Goal: Ask a question

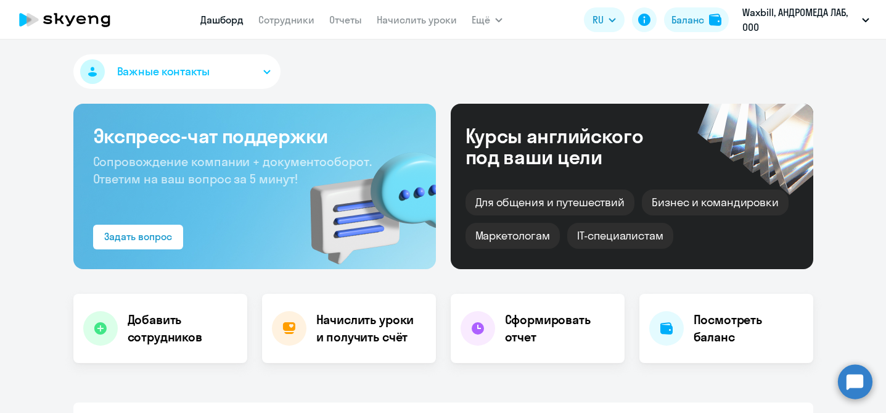
select select "30"
click at [288, 24] on link "Сотрудники" at bounding box center [286, 20] width 56 height 12
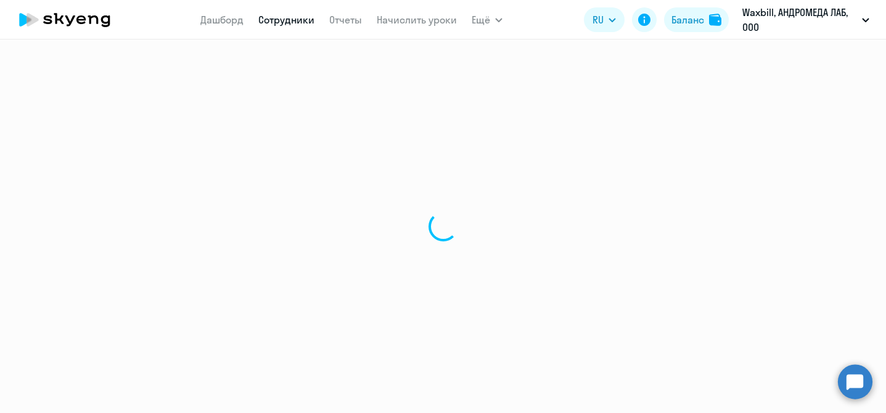
select select "30"
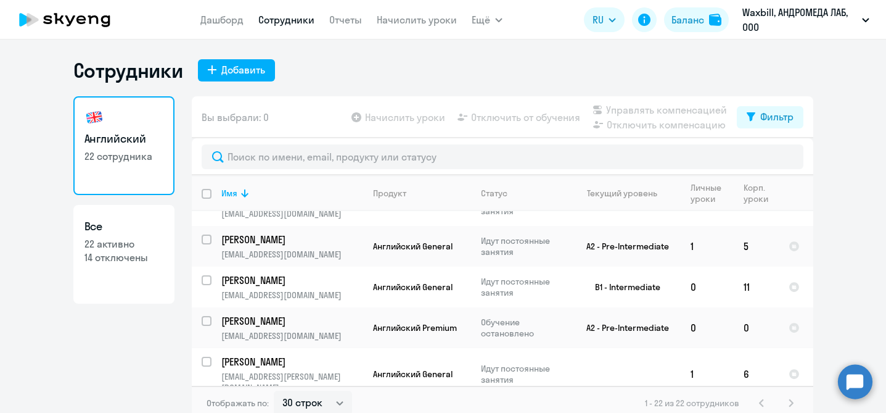
scroll to position [17, 0]
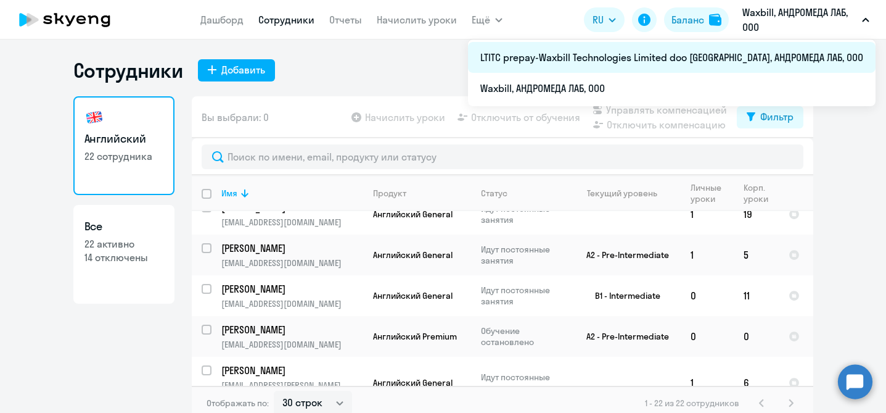
click at [818, 51] on li "LTITC prepay-Waxbill Technologies Limited doo [GEOGRAPHIC_DATA], АНДРОМЕДА ЛАБ,…" at bounding box center [672, 57] width 408 height 31
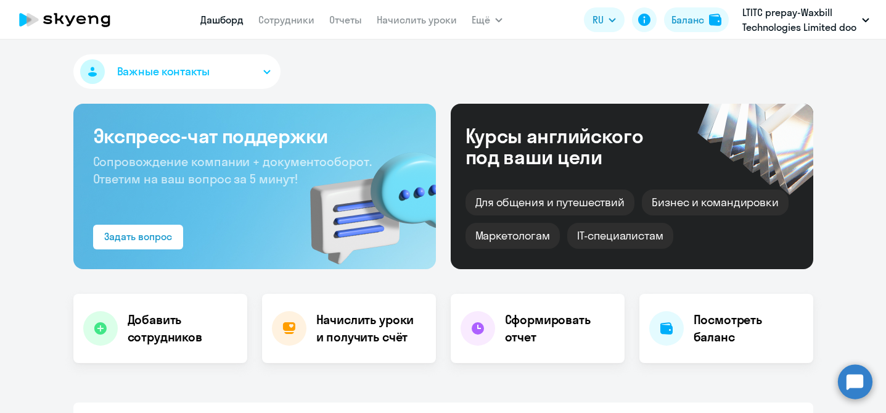
select select "30"
click at [295, 20] on link "Сотрудники" at bounding box center [286, 20] width 56 height 12
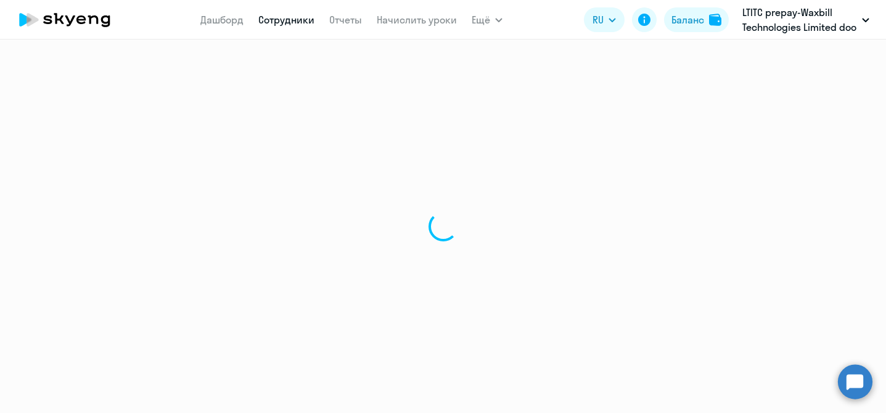
select select "30"
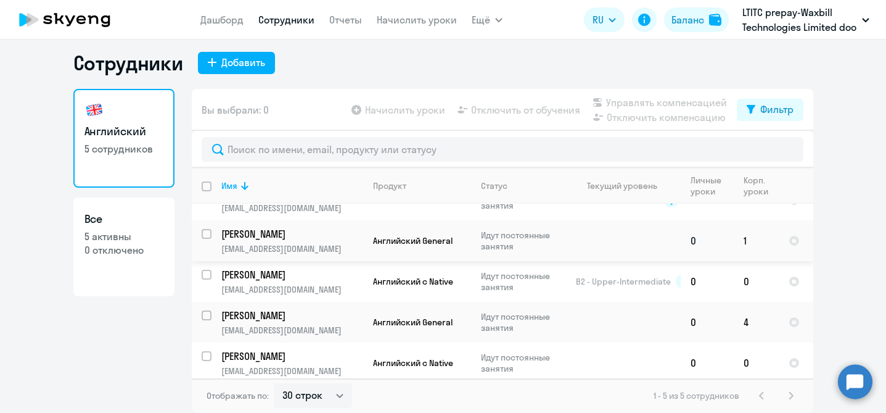
scroll to position [27, 0]
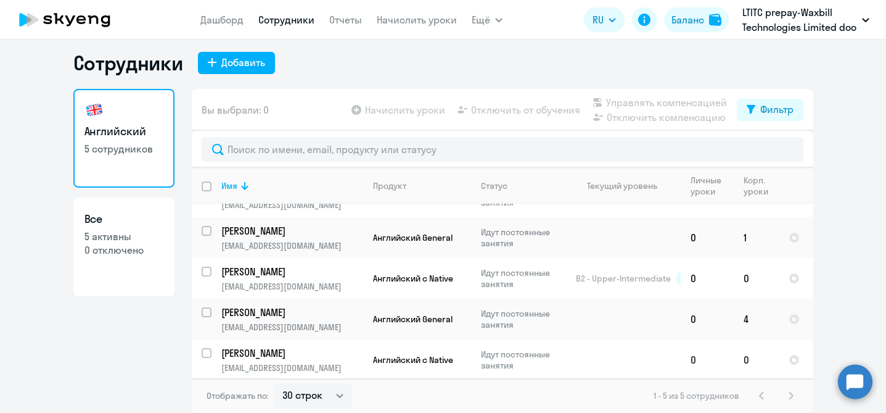
click at [487, 361] on p "Идут постоянные занятия" at bounding box center [523, 359] width 84 height 22
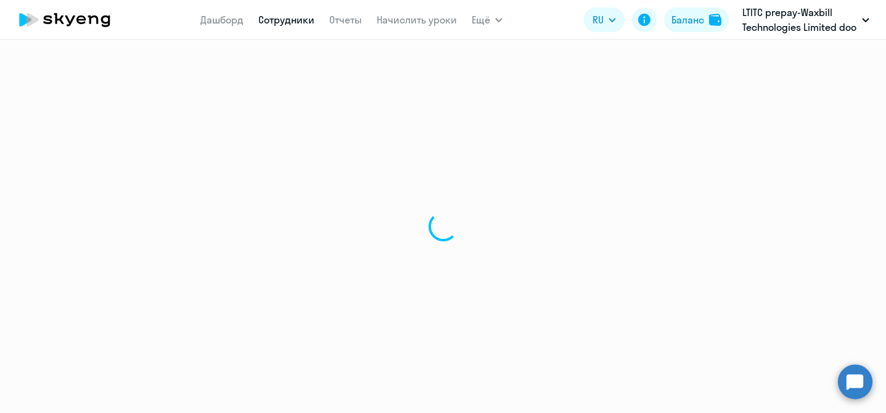
select select "english"
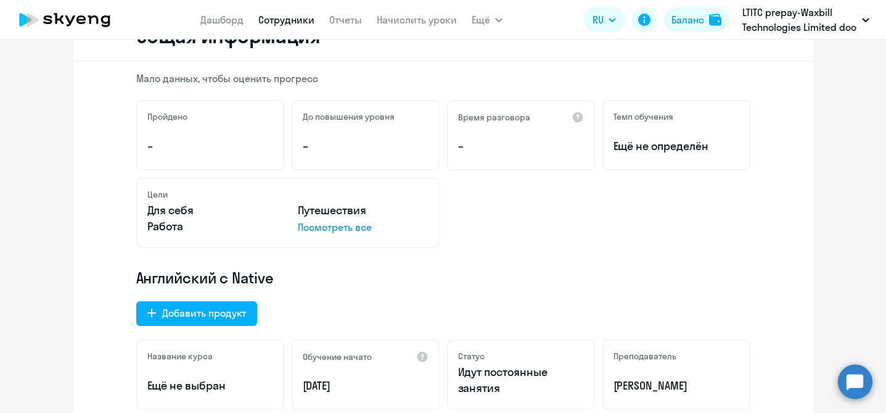
scroll to position [173, 0]
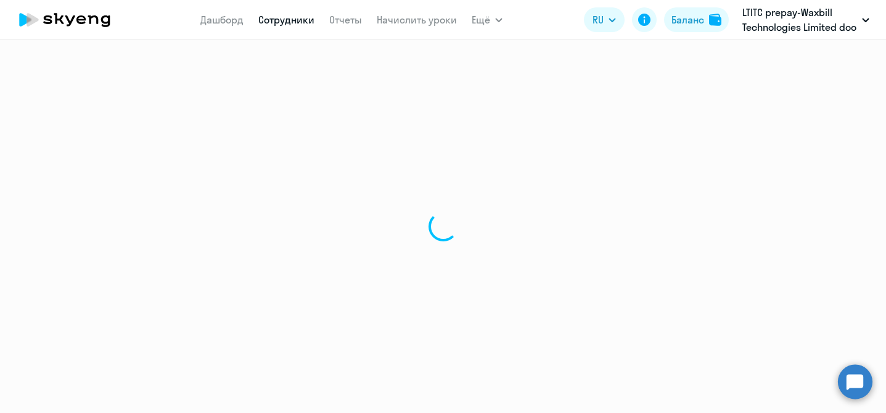
select select "30"
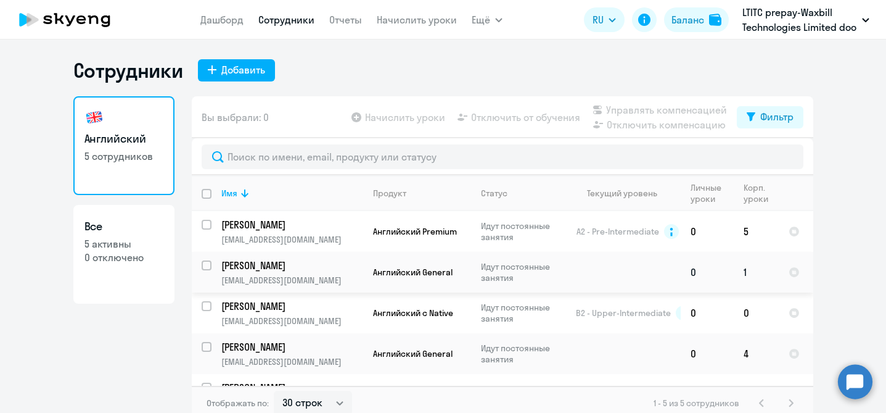
scroll to position [27, 0]
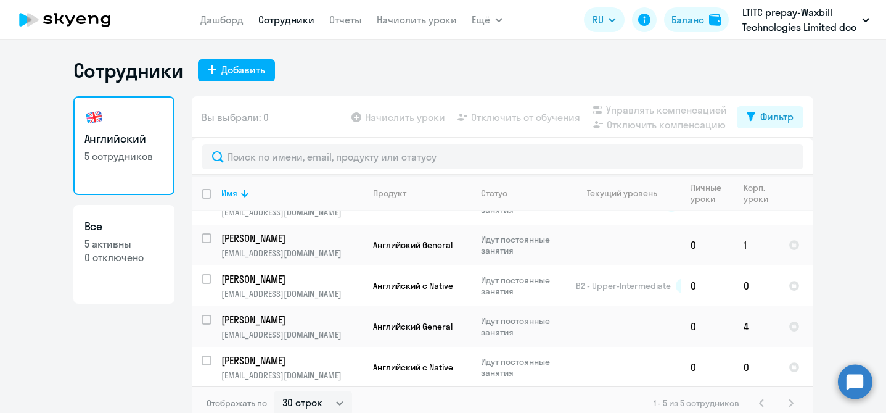
click at [852, 382] on circle at bounding box center [855, 381] width 35 height 35
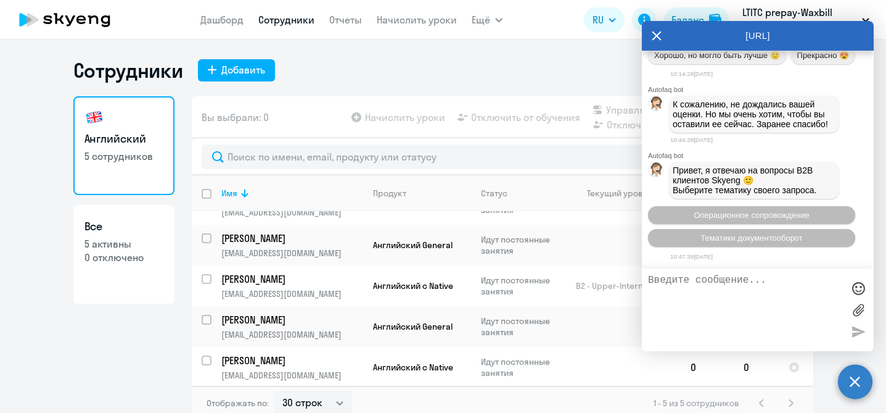
scroll to position [20820, 0]
type textarea "l"
click at [786, 286] on textarea "добрый день. подскажите пожалуйста," at bounding box center [745, 309] width 195 height 70
click at [786, 283] on textarea "добрый день. подскажите пожалуйста," at bounding box center [745, 309] width 195 height 70
click at [728, 295] on textarea "добрый день. подскажите, пожалуйста," at bounding box center [745, 309] width 195 height 70
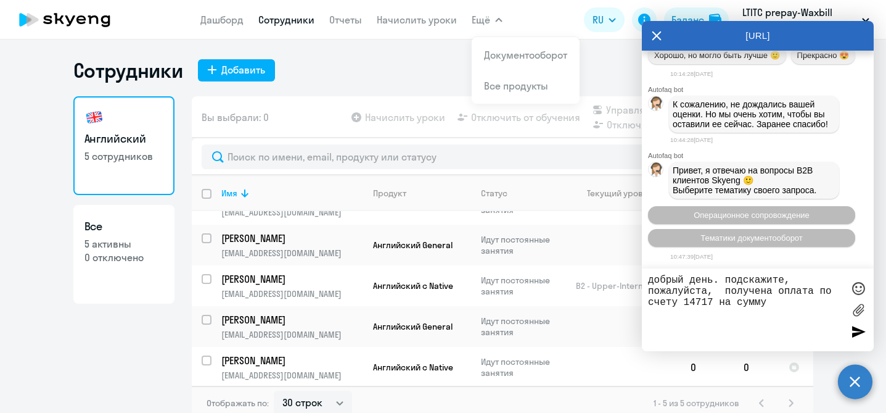
click at [715, 304] on textarea "добрый день. подскажите, пожалуйста, получена оплата по счету 14717 на сумму" at bounding box center [745, 309] width 195 height 70
click at [778, 309] on textarea "добрый день. подскажите, пожалуйста, получена оплата по счету 115 на сумму" at bounding box center [745, 309] width 195 height 70
type textarea "добрый день. подскажите, пожалуйста, получена оплата по счету 115 на сумму 1420…"
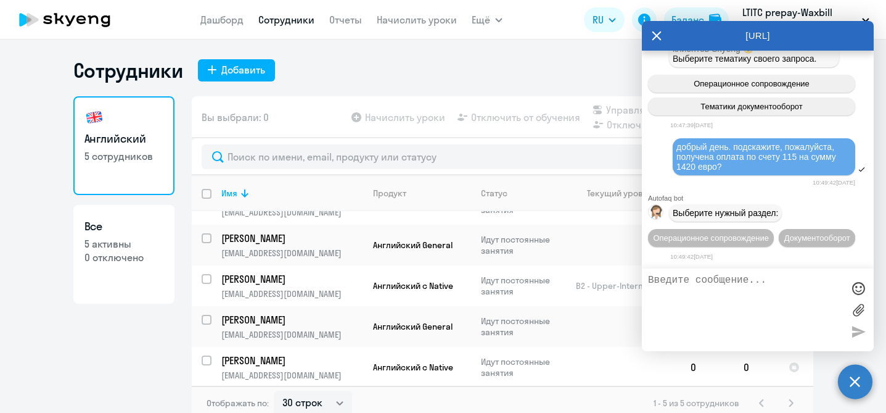
scroll to position [20980, 0]
click at [785, 237] on span "Документооборот" at bounding box center [818, 237] width 66 height 9
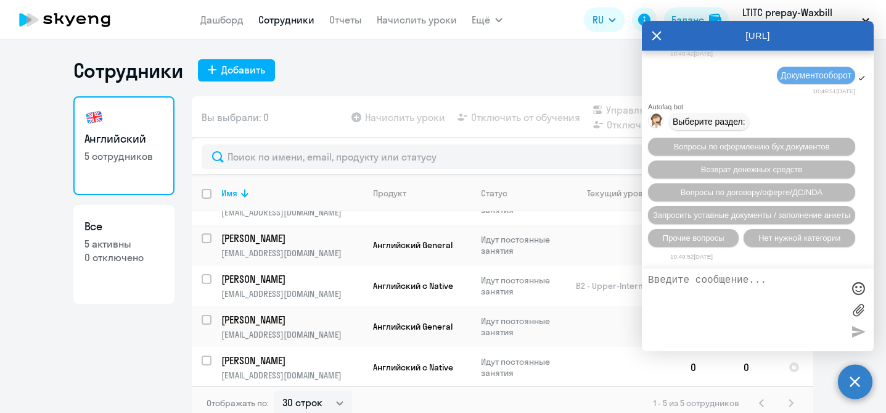
scroll to position [21189, 0]
click at [714, 235] on span "Прочие вопросы" at bounding box center [694, 237] width 62 height 9
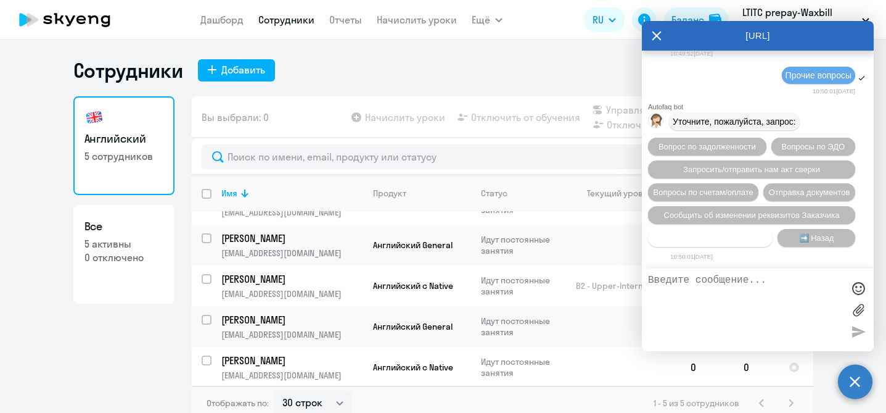
click at [752, 236] on span "Нет нужной категории" at bounding box center [711, 237] width 82 height 9
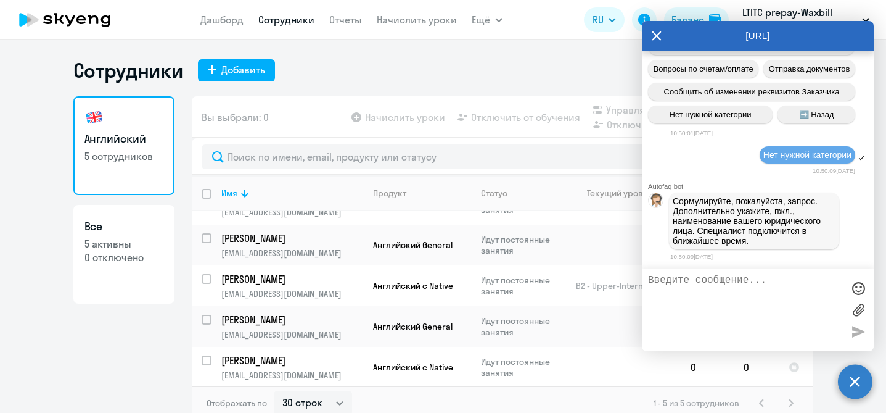
scroll to position [20939, 0]
drag, startPoint x: 676, startPoint y: 163, endPoint x: 741, endPoint y: 186, distance: 68.9
copy span "добрый день. подскажите, пожалуйста, получена оплата по счету 115 на сумму 1420…"
click at [773, 297] on textarea at bounding box center [745, 309] width 195 height 70
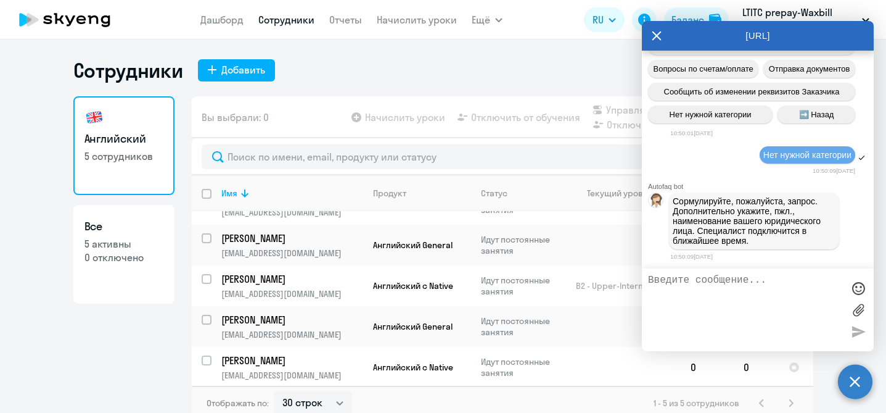
paste textarea "добрый день. подскажите, пожалуйста, получена оплата по счету 115 на сумму 1420…"
type textarea "добрый день. подскажите, пожалуйста, получена оплата по счету 115 на сумму 1420…"
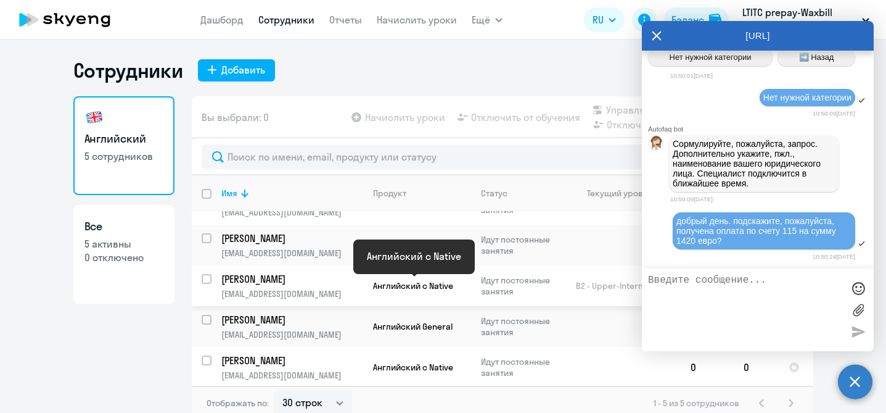
scroll to position [0, 0]
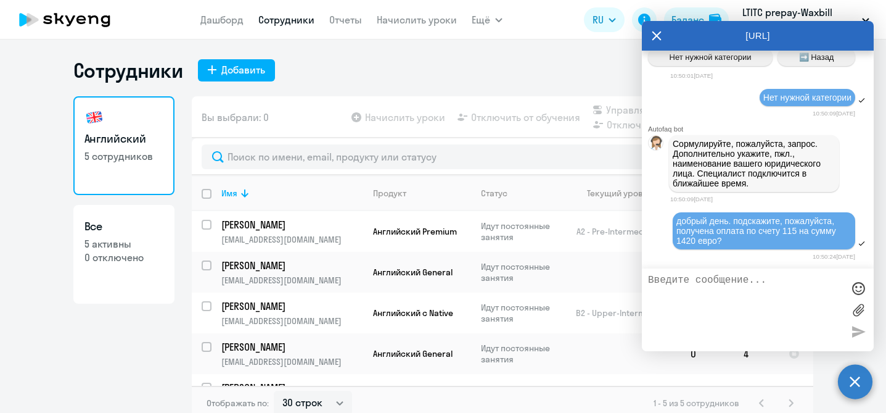
click at [106, 348] on div "Английский 5 сотрудников Все 5 активны 0 отключено" at bounding box center [123, 254] width 101 height 316
click at [659, 33] on icon at bounding box center [657, 35] width 9 height 9
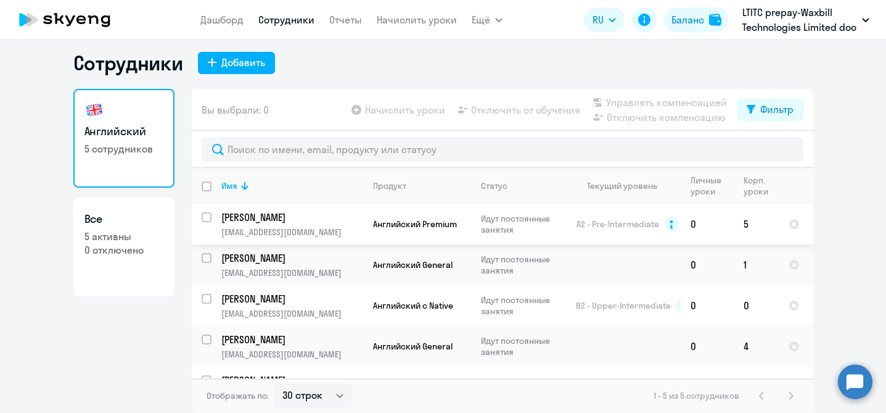
scroll to position [27, 0]
